Goal: Task Accomplishment & Management: Manage account settings

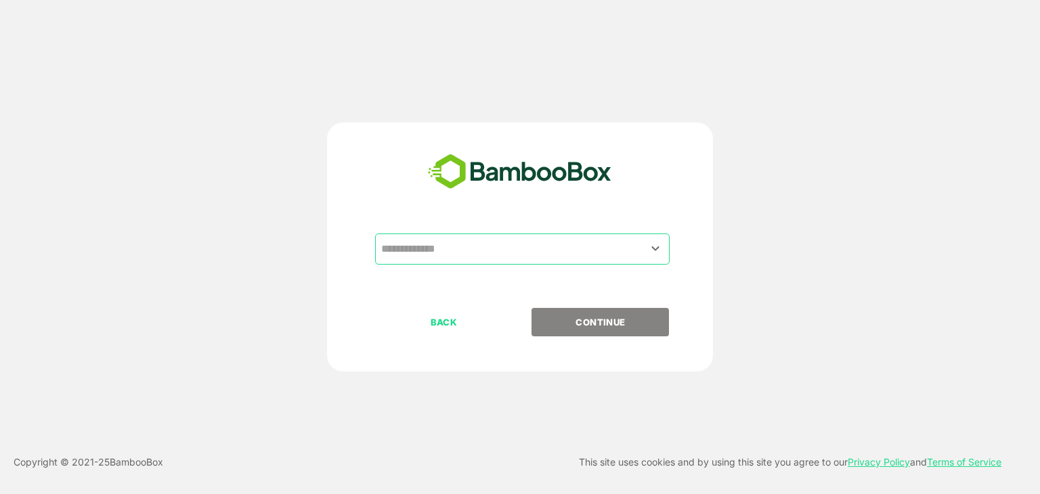
click at [492, 239] on input "text" at bounding box center [522, 249] width 289 height 26
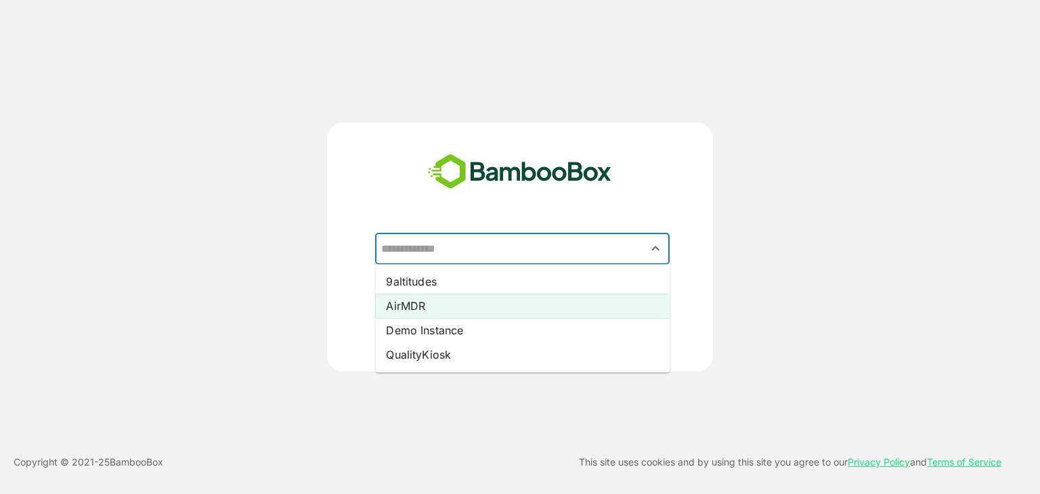
click at [416, 307] on li "AirMDR" at bounding box center [522, 306] width 295 height 24
type input "******"
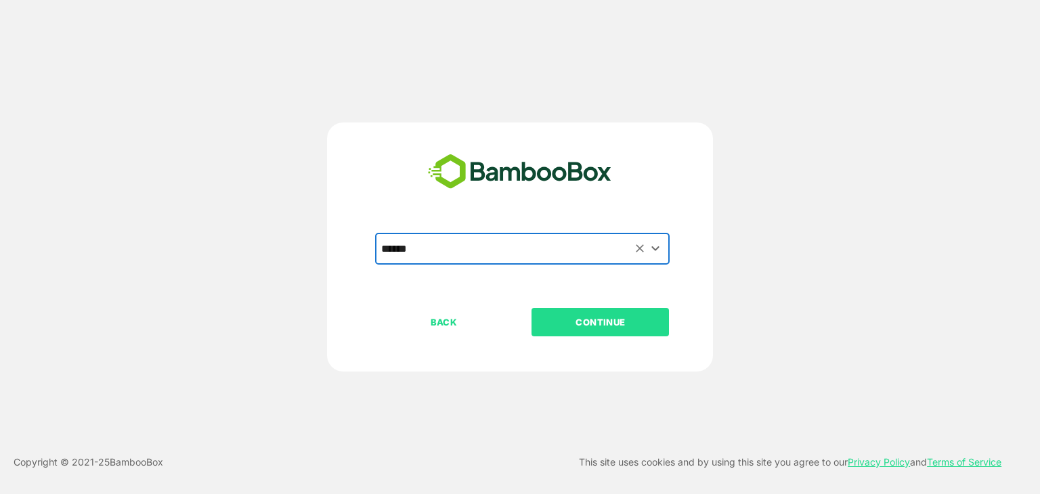
click at [569, 320] on p "CONTINUE" at bounding box center [600, 322] width 135 height 15
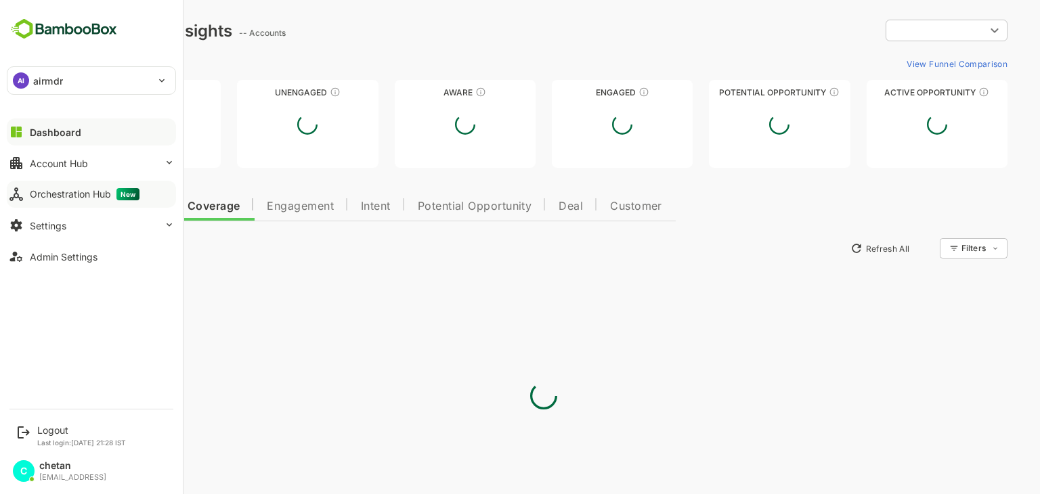
type input "**********"
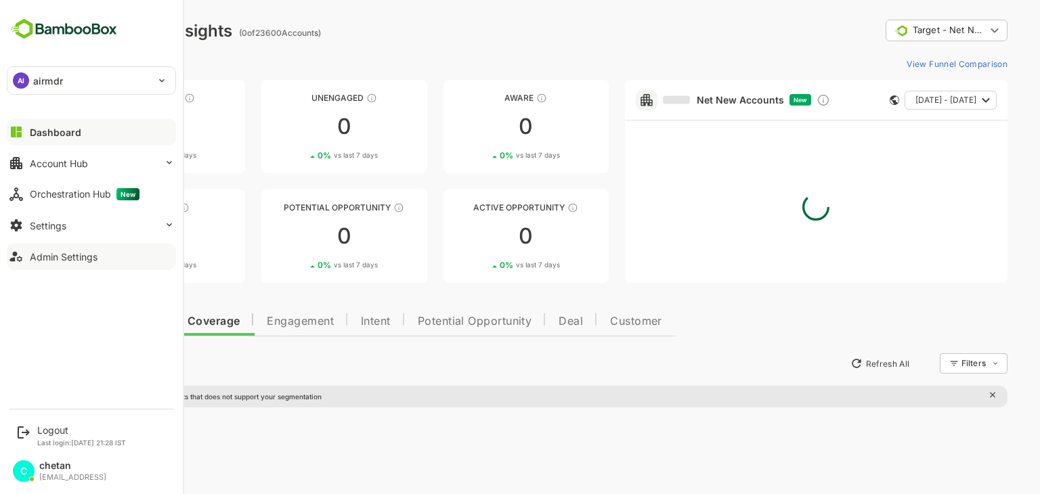
click at [56, 261] on div "Admin Settings" at bounding box center [64, 257] width 68 height 12
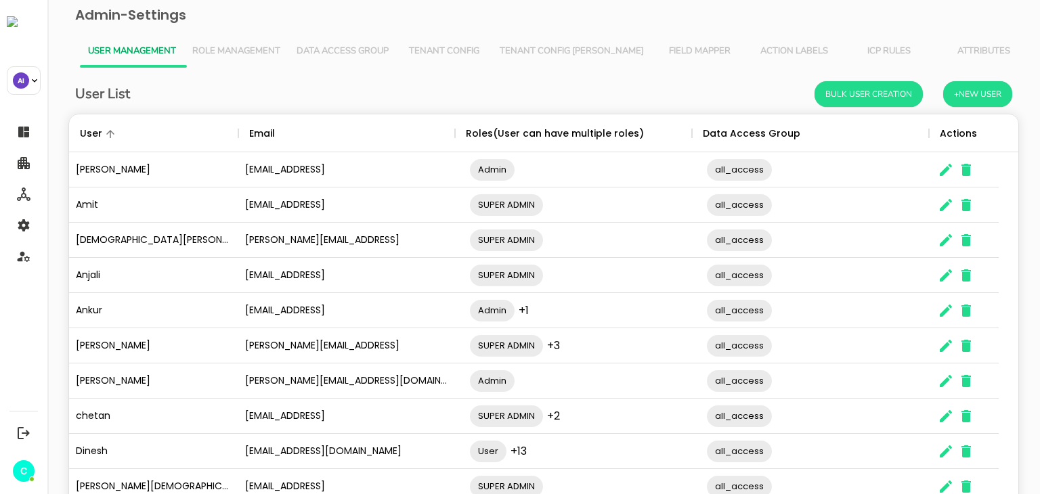
scroll to position [387, 929]
click at [222, 46] on span "Role Management" at bounding box center [236, 51] width 88 height 11
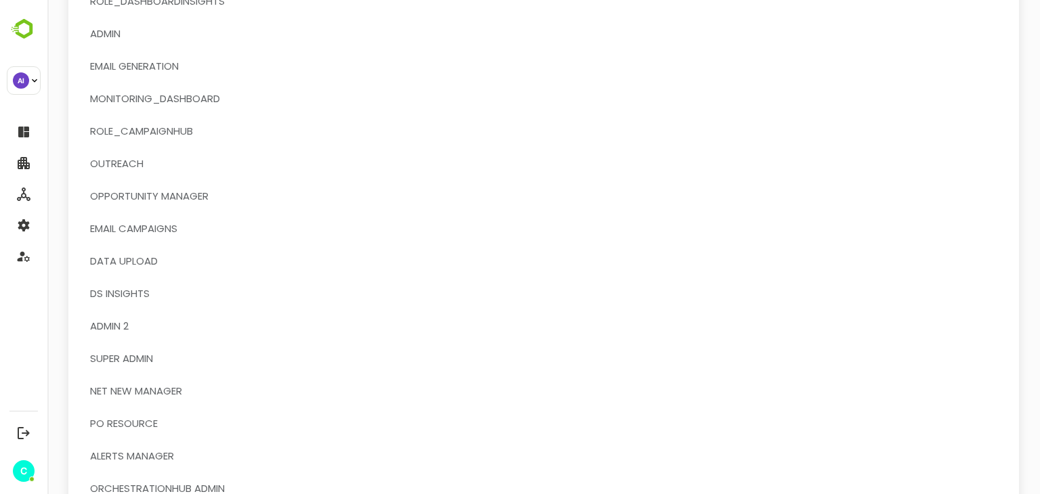
scroll to position [363, 0]
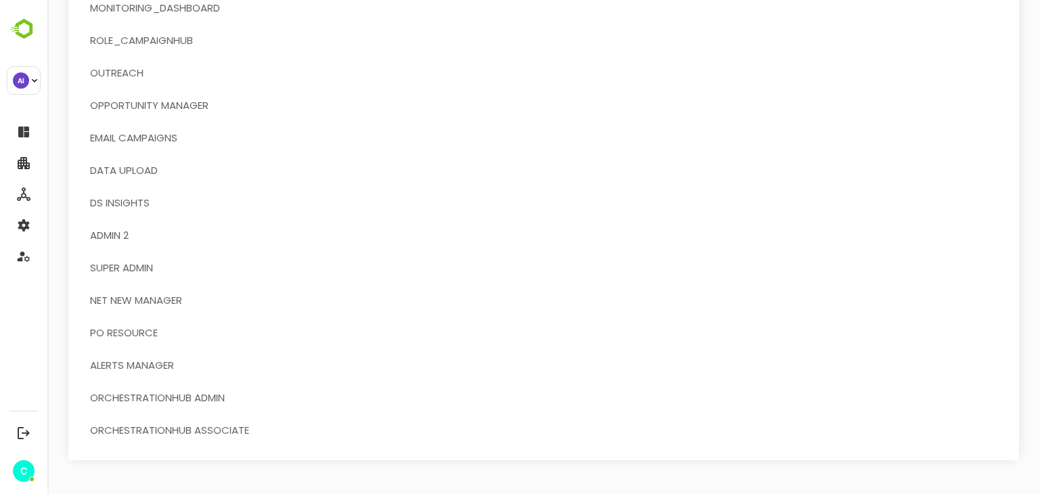
click at [133, 274] on span "SUPER ADMIN" at bounding box center [121, 268] width 63 height 18
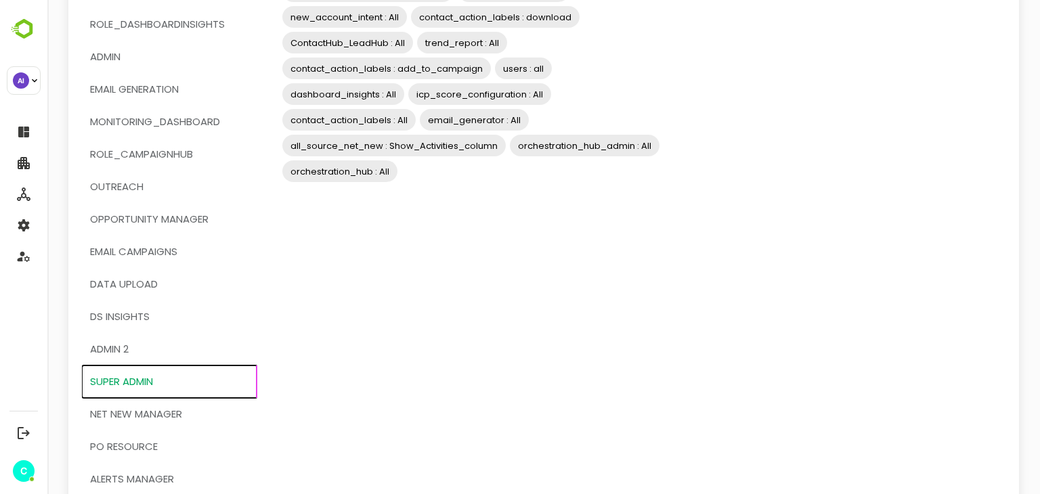
scroll to position [238, 0]
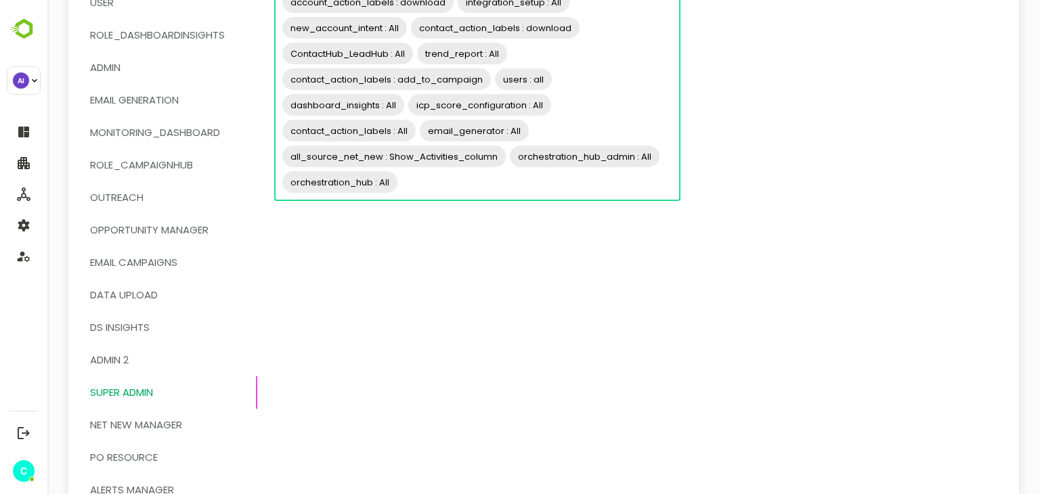
click at [444, 182] on input "Resources" at bounding box center [536, 182] width 275 height 26
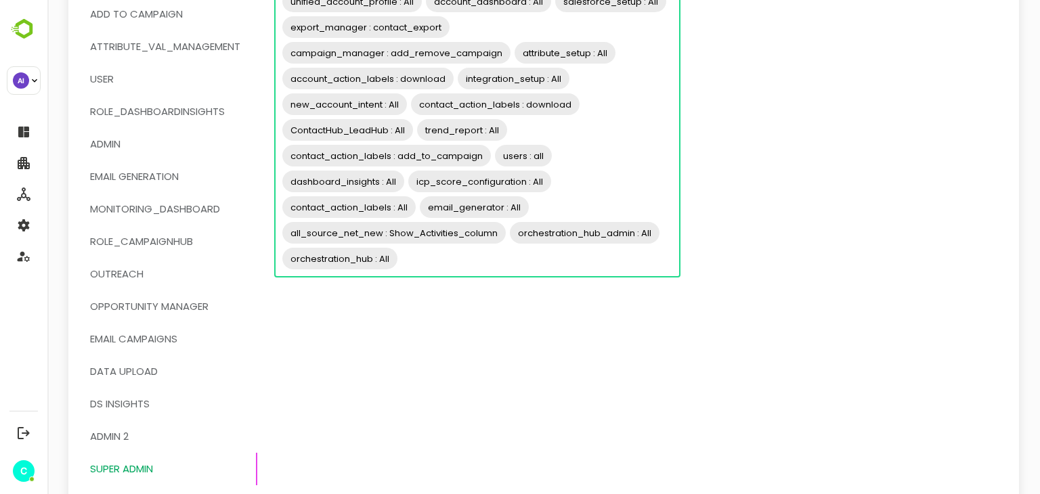
scroll to position [160, 0]
click at [655, 243] on div "orchestration_hub_admin : All" at bounding box center [585, 234] width 150 height 22
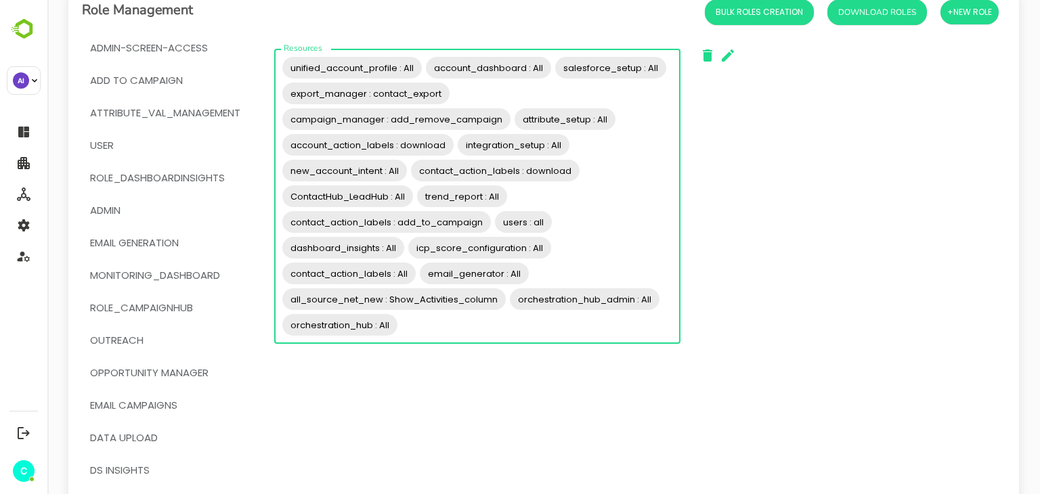
scroll to position [92, 0]
